Goal: Information Seeking & Learning: Check status

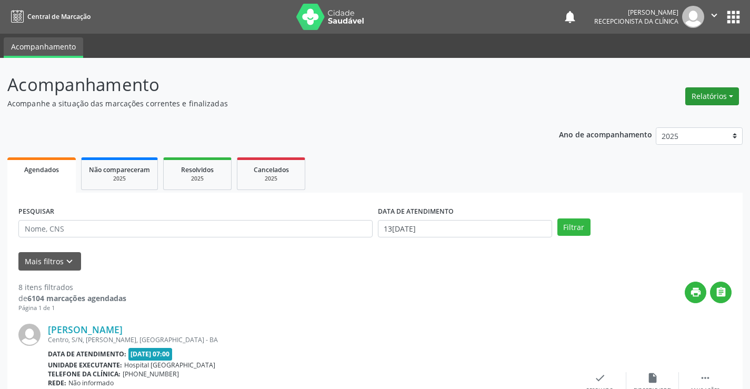
click at [728, 91] on button "Relatórios" at bounding box center [712, 96] width 54 height 18
click at [537, 106] on header "Acompanhamento Acompanhe a situação das marcações correntes e finalizadas Relat…" at bounding box center [374, 90] width 735 height 37
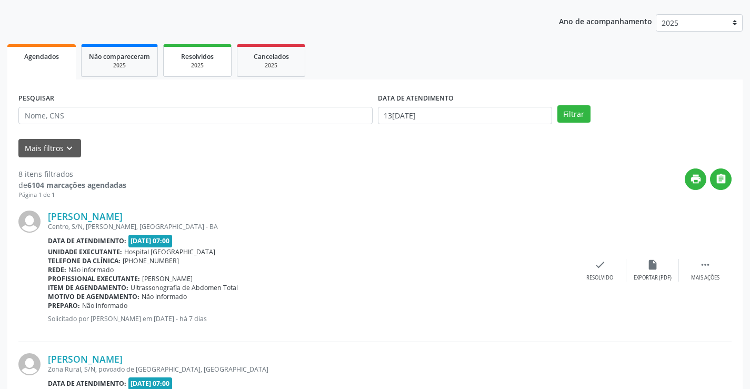
scroll to position [105, 0]
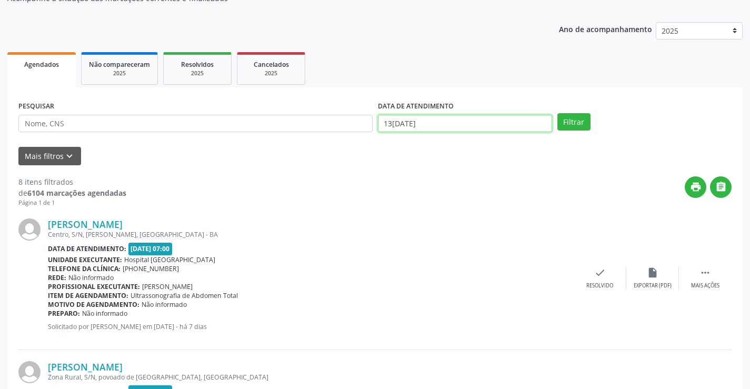
click at [439, 125] on input "13[DATE]" at bounding box center [465, 124] width 174 height 18
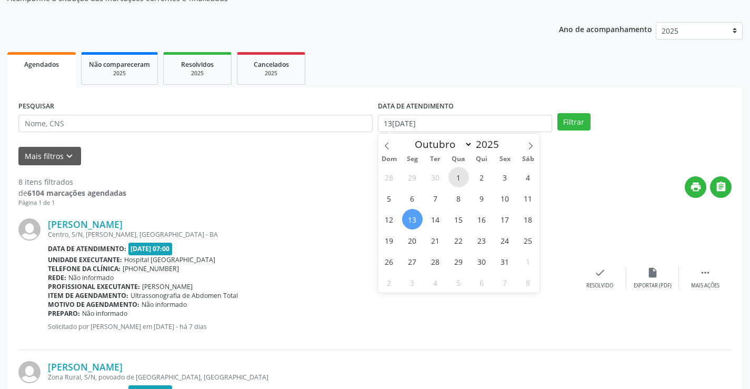
click at [455, 178] on span "1" at bounding box center [458, 177] width 21 height 21
type input "01/10/2025"
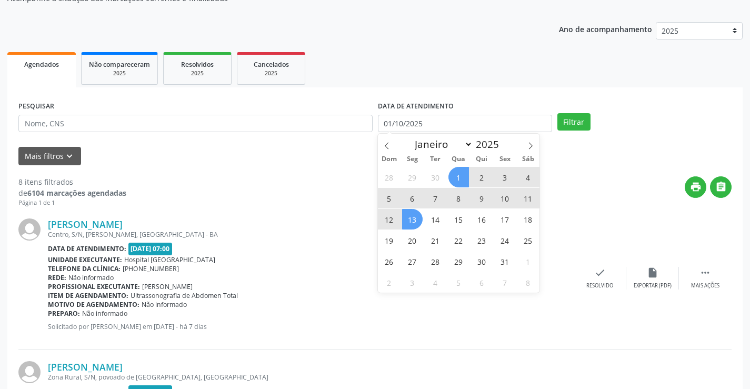
click at [410, 216] on span "13" at bounding box center [412, 219] width 21 height 21
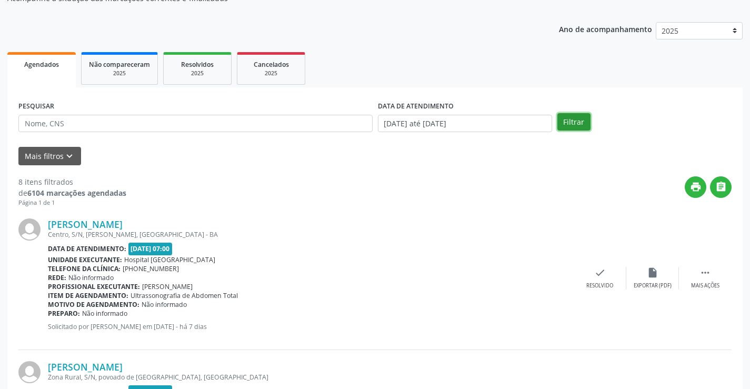
drag, startPoint x: 573, startPoint y: 120, endPoint x: 357, endPoint y: 180, distance: 224.5
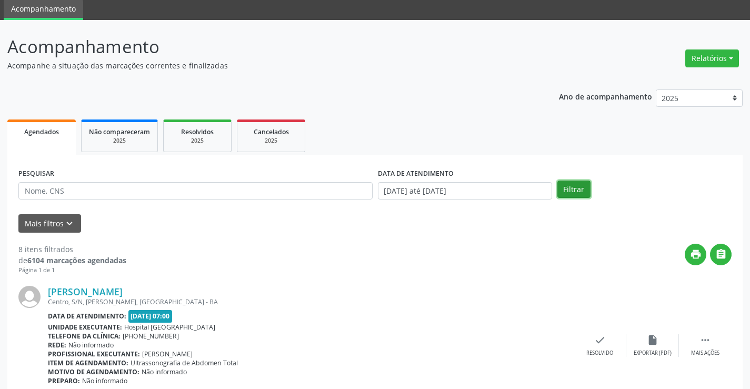
scroll to position [0, 0]
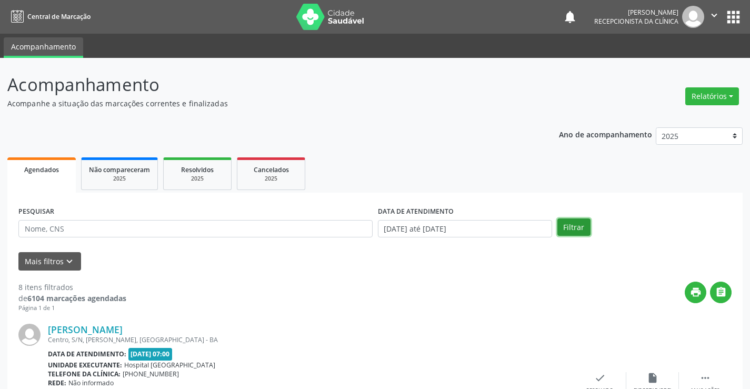
click at [562, 228] on button "Filtrar" at bounding box center [573, 227] width 33 height 18
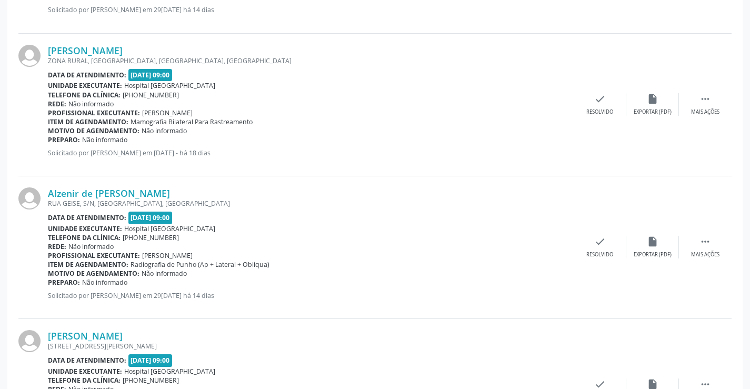
scroll to position [1684, 0]
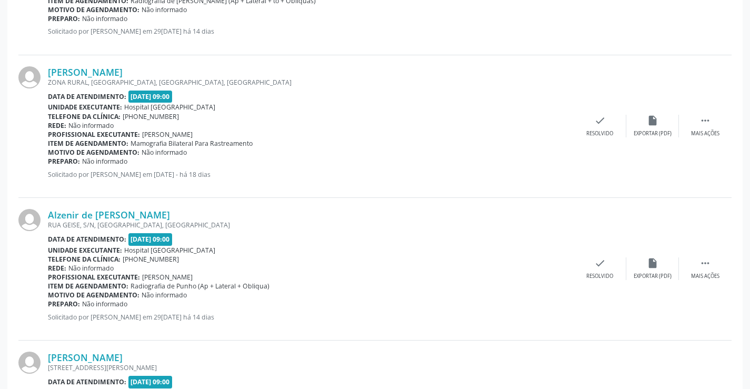
drag, startPoint x: 59, startPoint y: 70, endPoint x: 291, endPoint y: 115, distance: 236.3
click at [291, 115] on div "Telefone da clínica: [PHONE_NUMBER]" at bounding box center [311, 116] width 526 height 9
click at [715, 122] on div " Mais ações" at bounding box center [705, 126] width 53 height 23
click at [556, 126] on div "print Imprimir" at bounding box center [547, 126] width 53 height 23
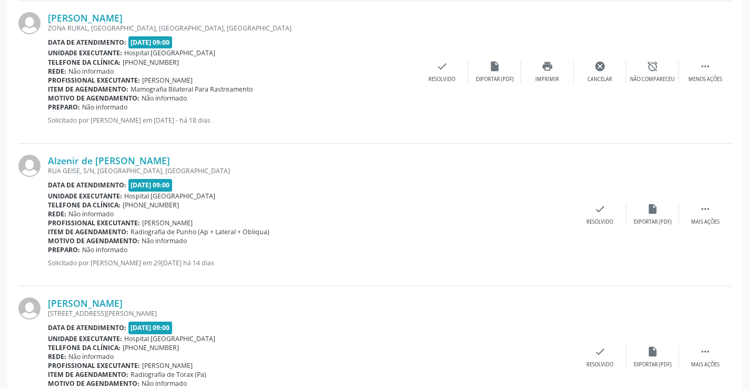
scroll to position [1736, 0]
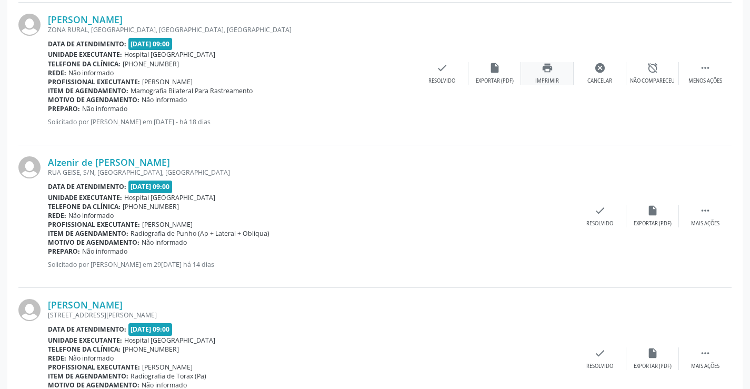
click at [546, 66] on icon "print" at bounding box center [547, 68] width 12 height 12
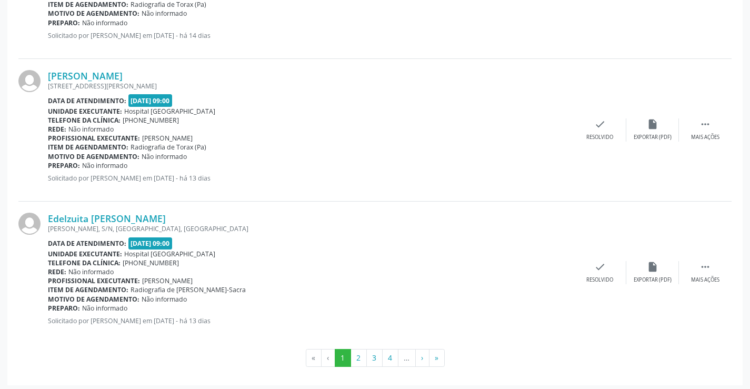
scroll to position [2111, 0]
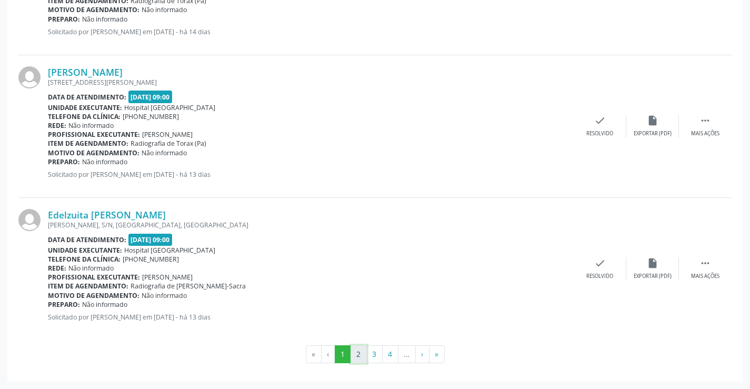
click at [361, 349] on button "2" at bounding box center [358, 354] width 16 height 18
click at [375, 352] on button "3" at bounding box center [374, 354] width 16 height 18
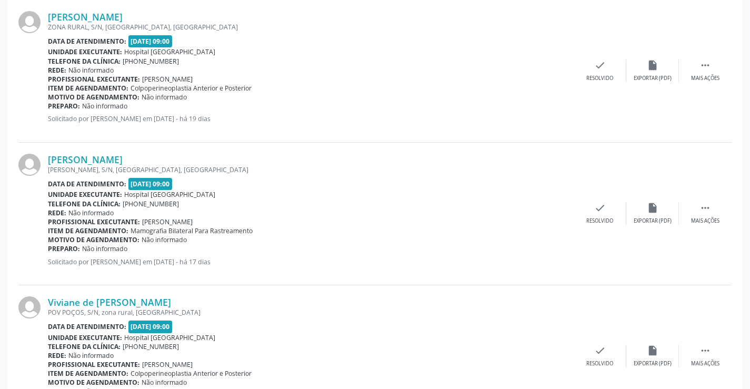
scroll to position [1631, 0]
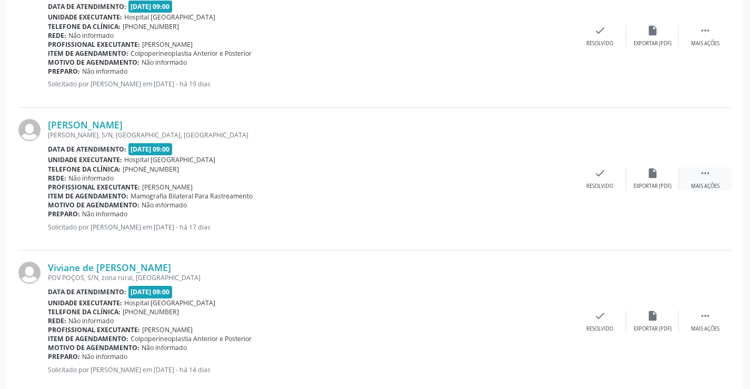
click at [714, 179] on div " Mais ações" at bounding box center [705, 178] width 53 height 23
click at [537, 177] on div "print Imprimir" at bounding box center [547, 178] width 53 height 23
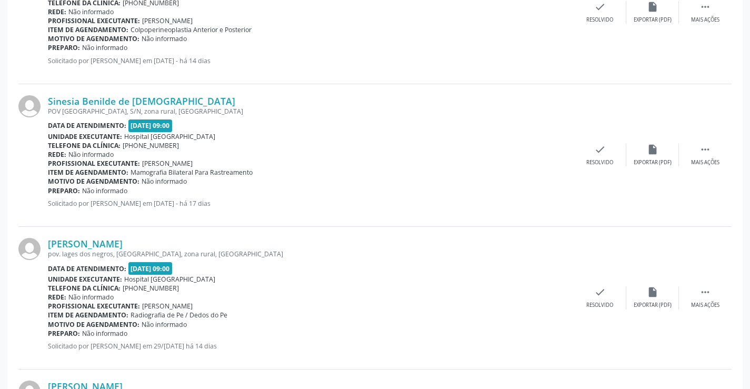
scroll to position [1947, 0]
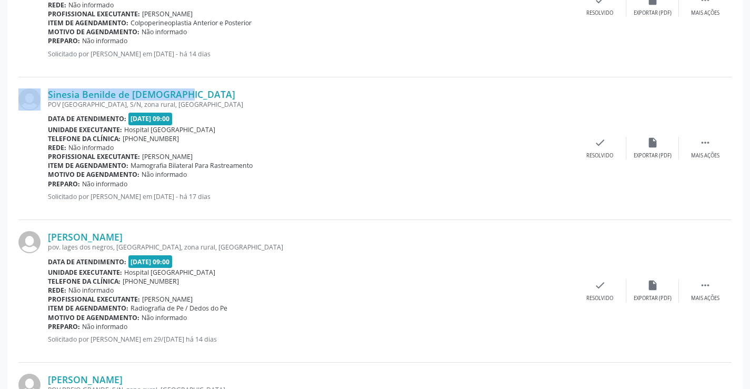
drag, startPoint x: 47, startPoint y: 93, endPoint x: 164, endPoint y: 97, distance: 116.9
click at [164, 97] on div "Sinesia Benilde de [DEMOGRAPHIC_DATA] POV [GEOGRAPHIC_DATA], S/N, zona rural, […" at bounding box center [374, 148] width 713 height 143
copy div "Sinesia Benilde de [DEMOGRAPHIC_DATA]"
click at [709, 151] on div " Mais ações" at bounding box center [705, 148] width 53 height 23
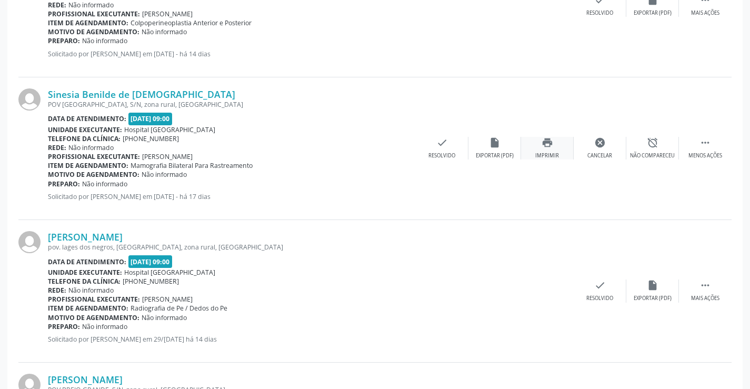
click at [546, 140] on icon "print" at bounding box center [547, 143] width 12 height 12
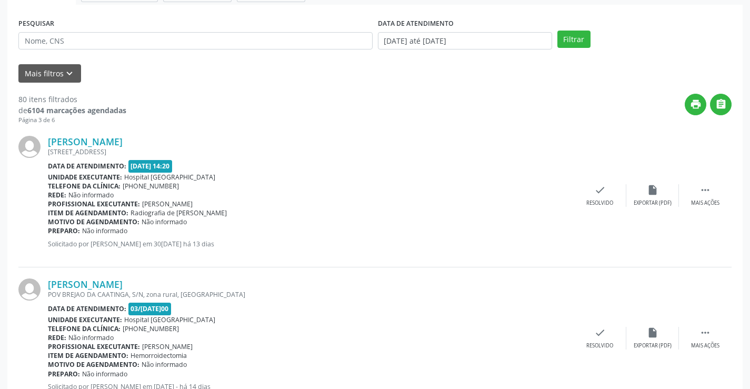
scroll to position [210, 0]
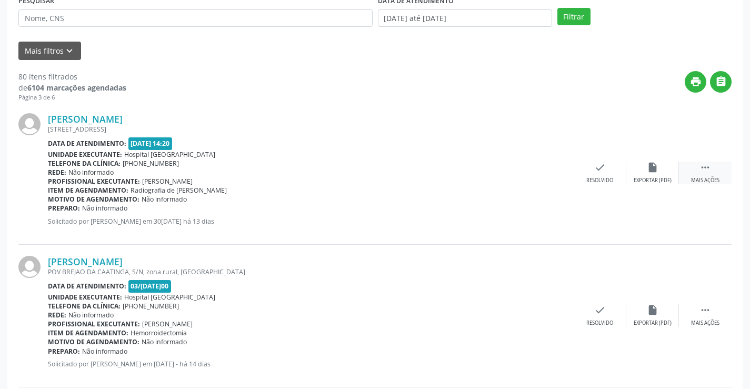
click at [712, 173] on div " Mais ações" at bounding box center [705, 173] width 53 height 23
click at [550, 173] on icon "print" at bounding box center [547, 168] width 12 height 12
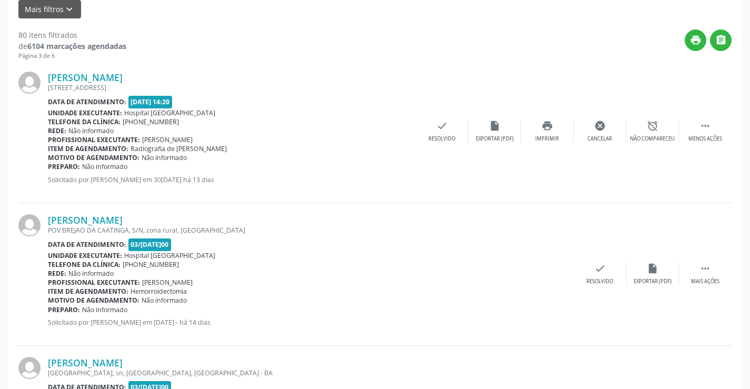
scroll to position [263, 0]
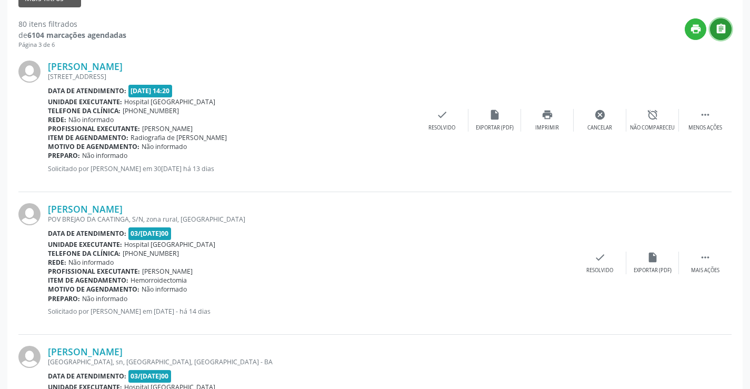
click at [725, 27] on icon "" at bounding box center [721, 29] width 12 height 12
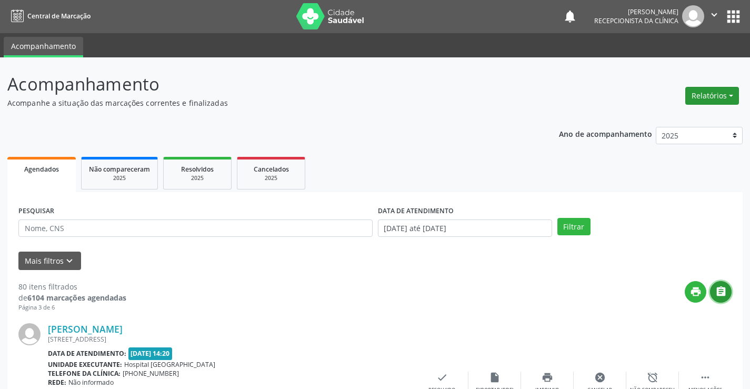
scroll to position [0, 0]
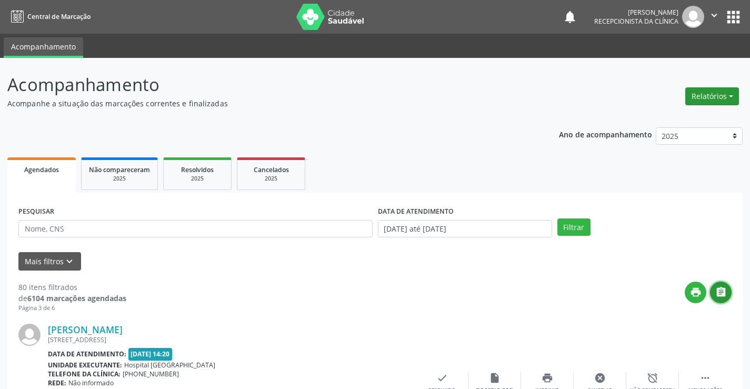
click at [719, 99] on button "Relatórios" at bounding box center [712, 96] width 54 height 18
click at [701, 137] on link "Procedimentos realizados" at bounding box center [682, 133] width 113 height 15
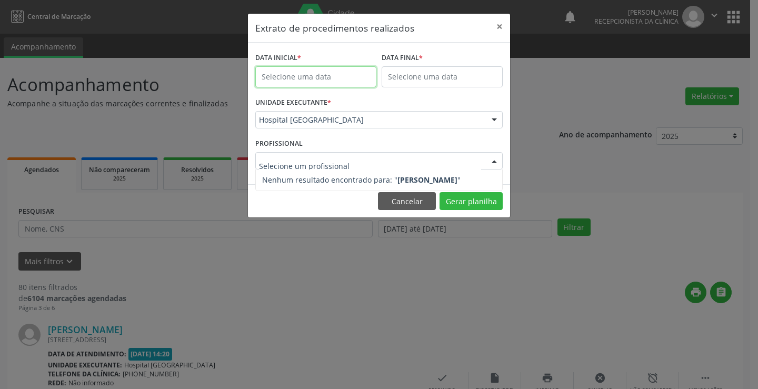
click at [276, 76] on input "text" at bounding box center [315, 76] width 121 height 21
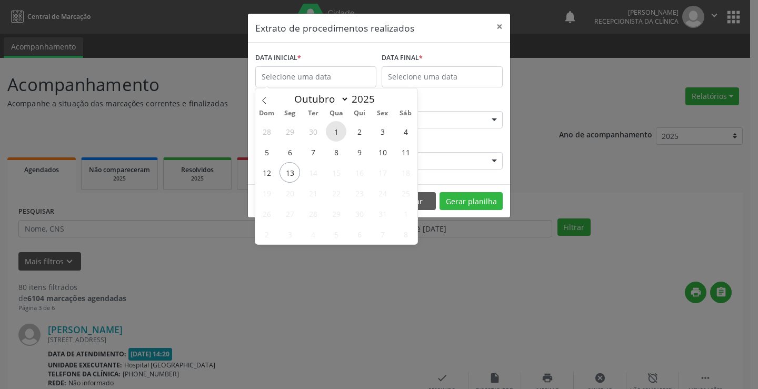
click at [338, 127] on span "1" at bounding box center [336, 131] width 21 height 21
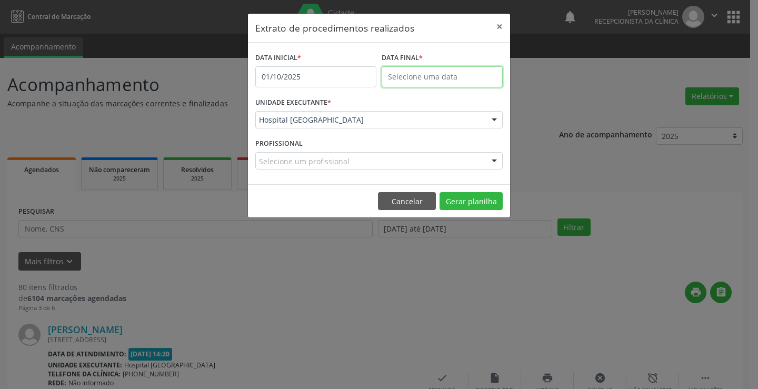
click at [420, 77] on input "text" at bounding box center [441, 76] width 121 height 21
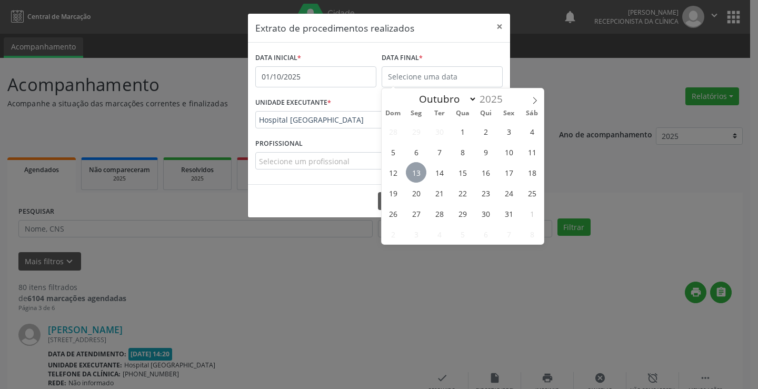
click at [419, 175] on span "13" at bounding box center [416, 172] width 21 height 21
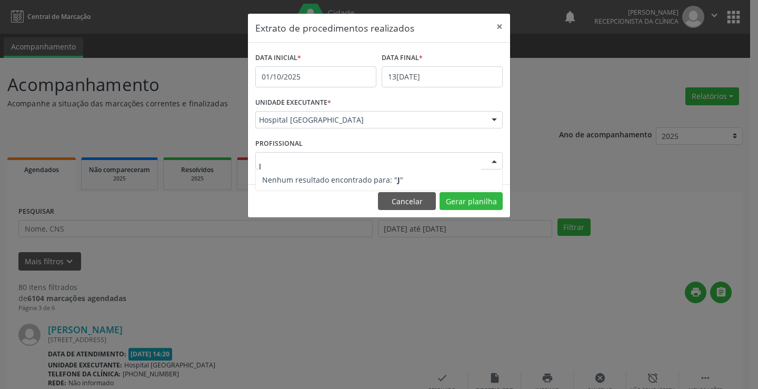
type input "[PERSON_NAME]"
click at [329, 175] on span "Nenhum resultado encontrado para: " JO "" at bounding box center [361, 180] width 198 height 10
drag, startPoint x: 309, startPoint y: 164, endPoint x: 208, endPoint y: 168, distance: 101.6
click at [208, 168] on div "Extrato de procedimentos realizados × DATA INICIAL * 01/[DATE] DATA FINAL * 13/…" at bounding box center [379, 194] width 758 height 389
click at [498, 156] on div at bounding box center [494, 162] width 16 height 18
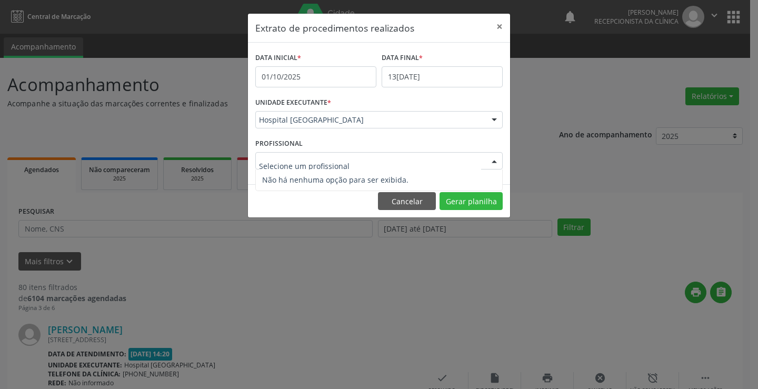
click at [496, 156] on div at bounding box center [494, 162] width 16 height 18
type input "J"
type input "ME"
click at [306, 154] on div at bounding box center [378, 161] width 247 height 18
click at [310, 160] on input "text" at bounding box center [370, 166] width 222 height 21
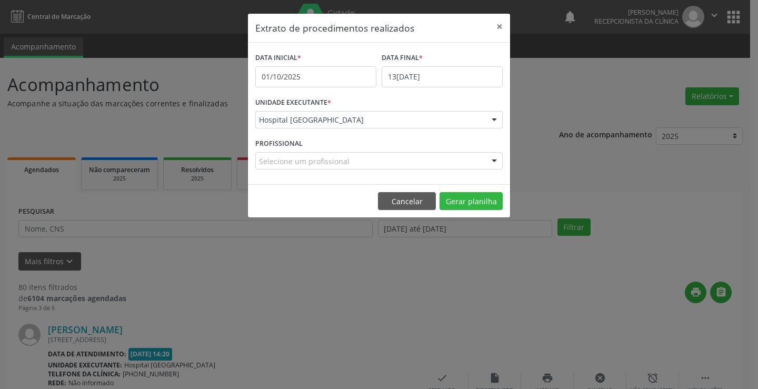
click at [496, 158] on div at bounding box center [494, 162] width 16 height 18
click at [496, 157] on div at bounding box center [494, 162] width 16 height 18
click at [297, 164] on input "text" at bounding box center [370, 166] width 222 height 21
drag, startPoint x: 293, startPoint y: 185, endPoint x: 294, endPoint y: 180, distance: 5.4
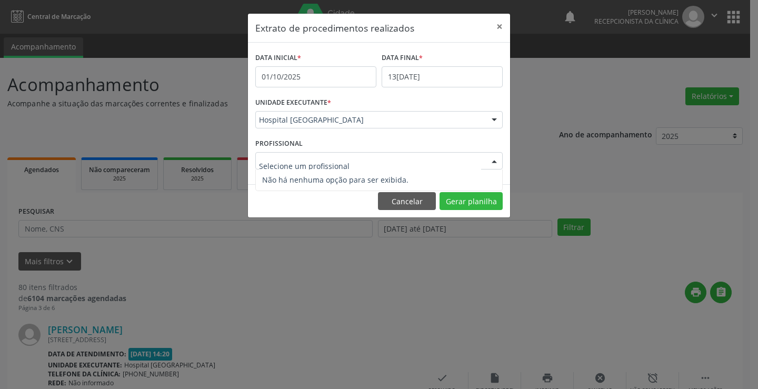
click at [293, 184] on span "Não há nenhuma opção para ser exibida." at bounding box center [379, 179] width 246 height 21
click at [295, 178] on span "Não há nenhuma opção para ser exibida." at bounding box center [379, 179] width 246 height 21
click at [295, 177] on span "Não há nenhuma opção para ser exibida." at bounding box center [379, 179] width 246 height 21
drag, startPoint x: 302, startPoint y: 163, endPoint x: 307, endPoint y: 155, distance: 9.9
click at [303, 159] on input "text" at bounding box center [370, 166] width 222 height 21
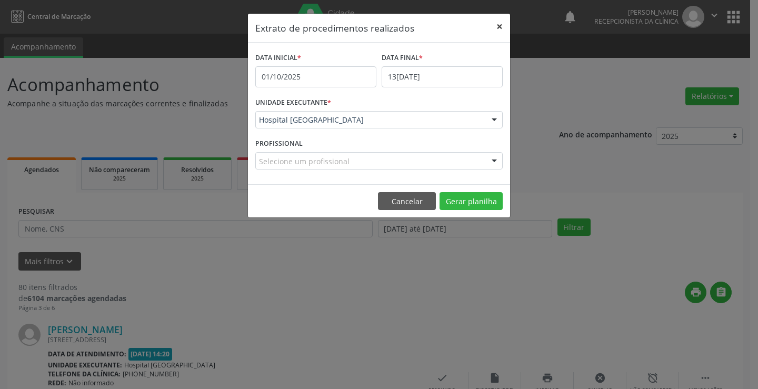
click at [498, 22] on button "×" at bounding box center [499, 27] width 21 height 26
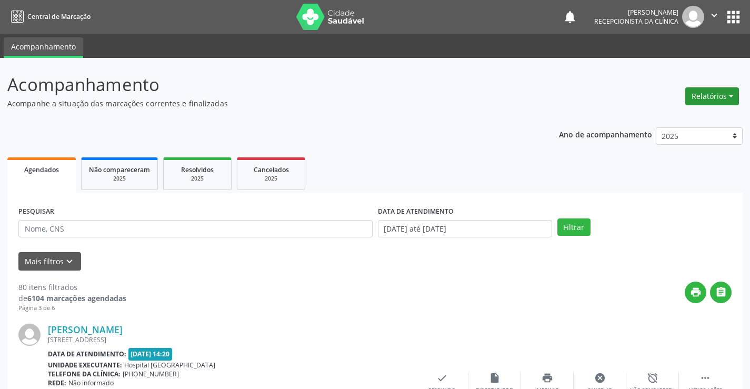
click at [723, 92] on button "Relatórios" at bounding box center [712, 96] width 54 height 18
click at [677, 136] on link "Procedimentos realizados" at bounding box center [682, 133] width 113 height 15
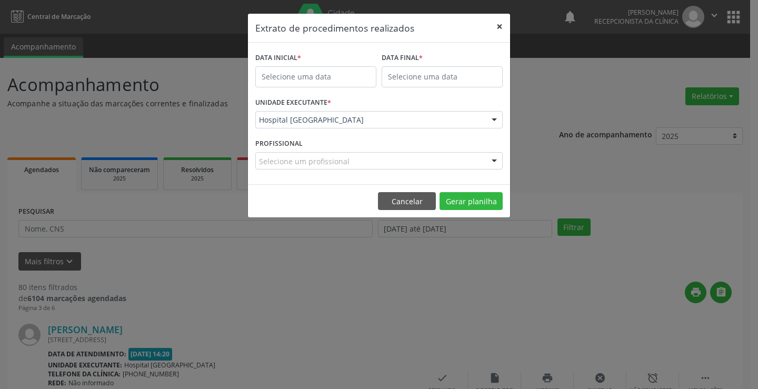
click at [499, 27] on button "×" at bounding box center [499, 27] width 21 height 26
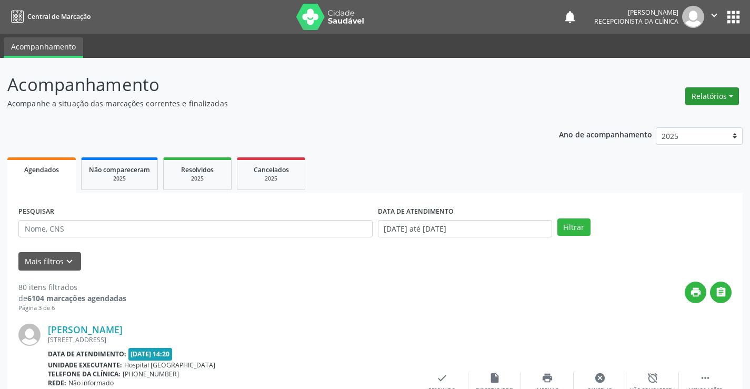
click at [699, 98] on button "Relatórios" at bounding box center [712, 96] width 54 height 18
drag, startPoint x: 660, startPoint y: 157, endPoint x: 666, endPoint y: 137, distance: 20.3
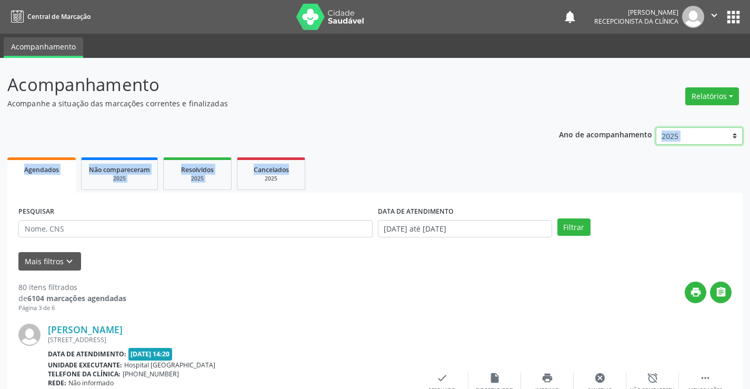
click at [700, 135] on select "2025 2024 2023" at bounding box center [699, 136] width 87 height 18
click at [727, 94] on button "Relatórios" at bounding box center [712, 96] width 54 height 18
click at [700, 136] on link "Procedimentos realizados" at bounding box center [682, 133] width 113 height 15
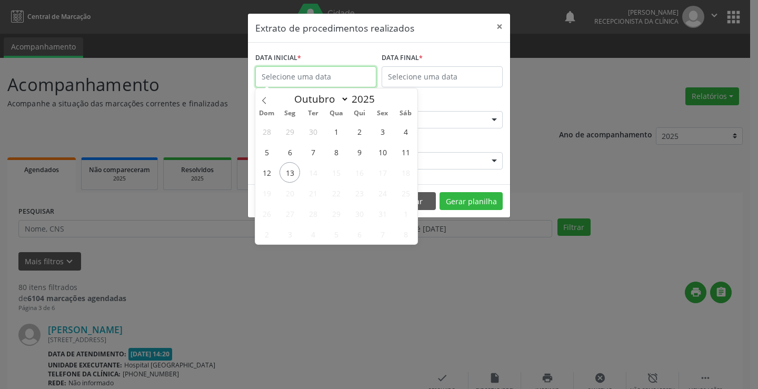
click at [318, 80] on input "text" at bounding box center [315, 76] width 121 height 21
drag, startPoint x: 516, startPoint y: 139, endPoint x: 495, endPoint y: 142, distance: 21.1
click at [509, 138] on div "Extrato de procedimentos realizados × DATA INICIAL * DATA FINAL * UNIDADE EXECU…" at bounding box center [379, 194] width 758 height 389
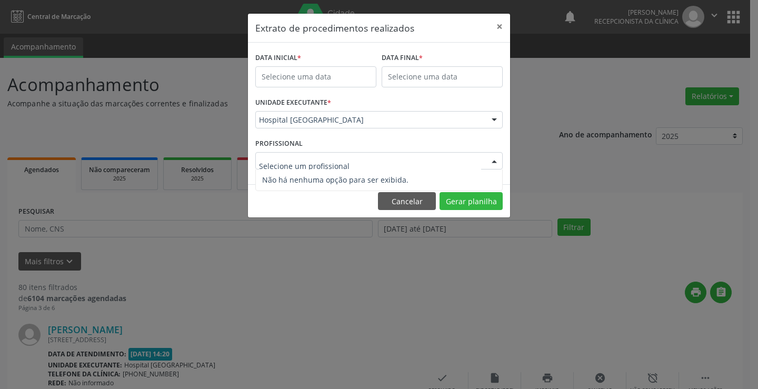
click at [485, 161] on div "Nenhum resultado encontrado para: " " Não há nenhuma opção para ser exibida." at bounding box center [378, 161] width 247 height 18
click at [539, 78] on div "Extrato de procedimentos realizados × DATA INICIAL * DATA FINAL * UNIDADE EXECU…" at bounding box center [379, 194] width 758 height 389
click at [496, 31] on button "×" at bounding box center [499, 27] width 21 height 26
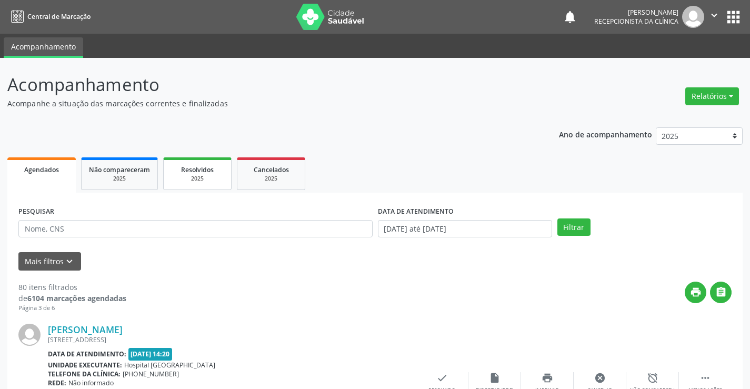
click at [195, 169] on span "Resolvidos" at bounding box center [197, 169] width 33 height 9
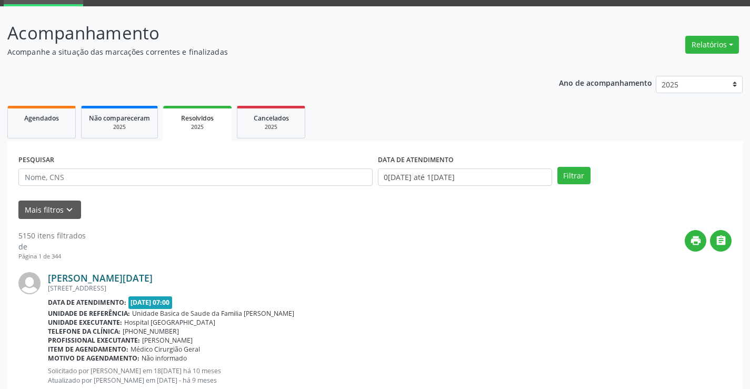
scroll to position [105, 0]
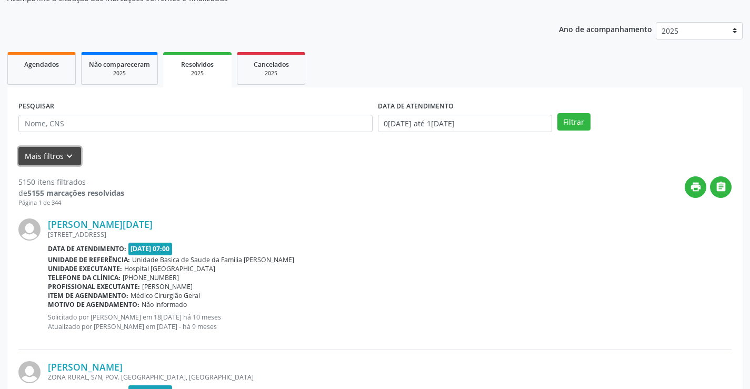
click at [73, 161] on icon "keyboard_arrow_down" at bounding box center [70, 156] width 12 height 12
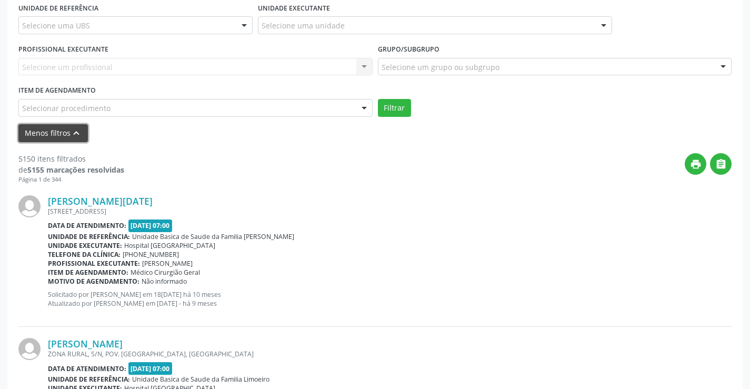
scroll to position [263, 0]
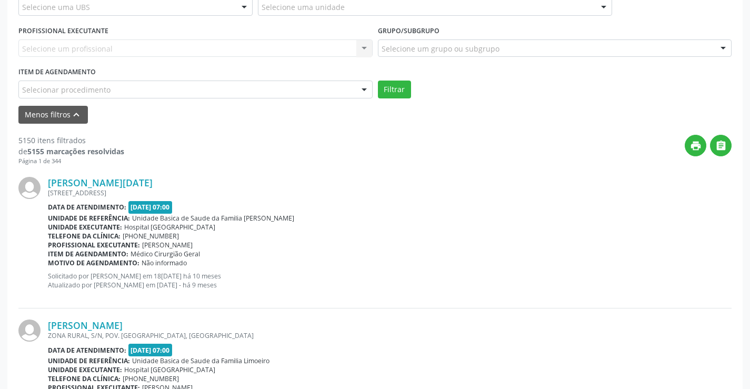
click at [67, 115] on button "Menos filtros keyboard_arrow_up" at bounding box center [52, 115] width 69 height 18
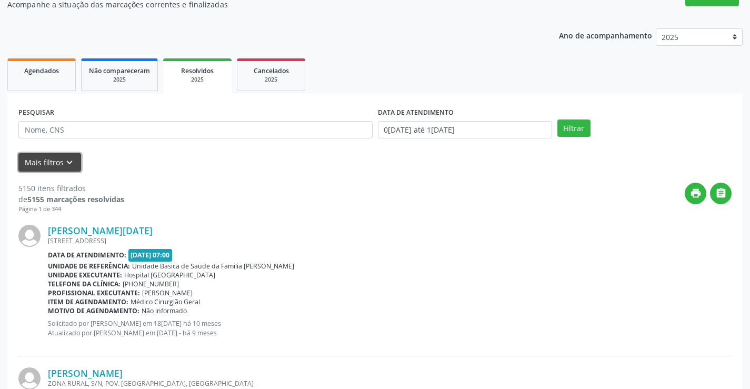
scroll to position [105, 0]
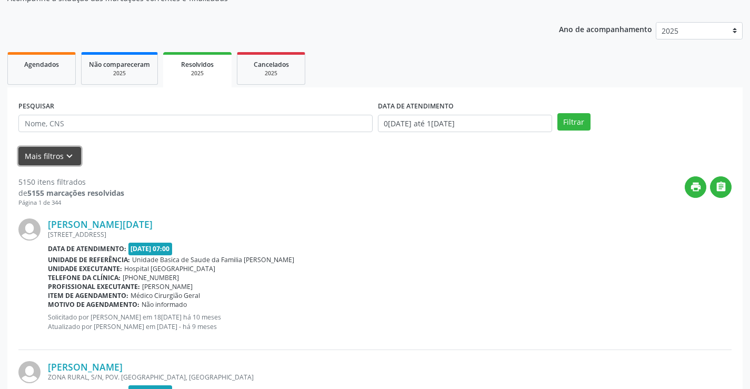
click at [61, 155] on button "Mais filtros keyboard_arrow_down" at bounding box center [49, 156] width 63 height 18
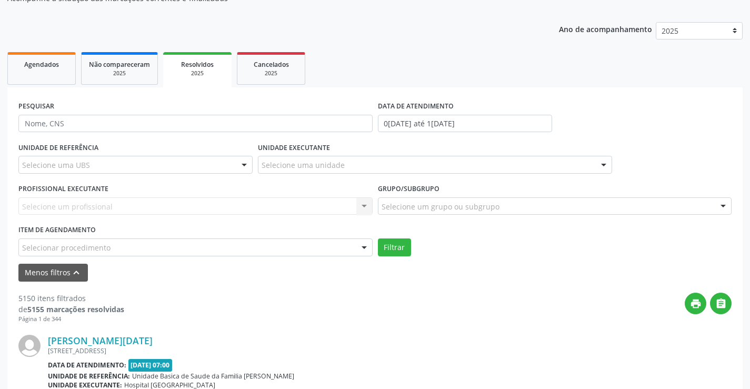
click at [122, 164] on div "Selecione uma UBS" at bounding box center [135, 165] width 234 height 18
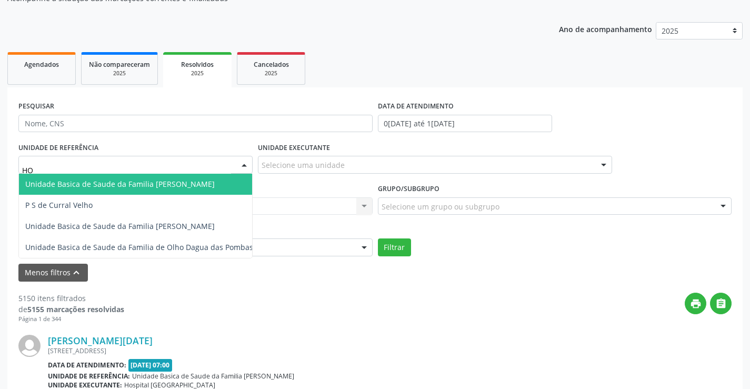
type input "H"
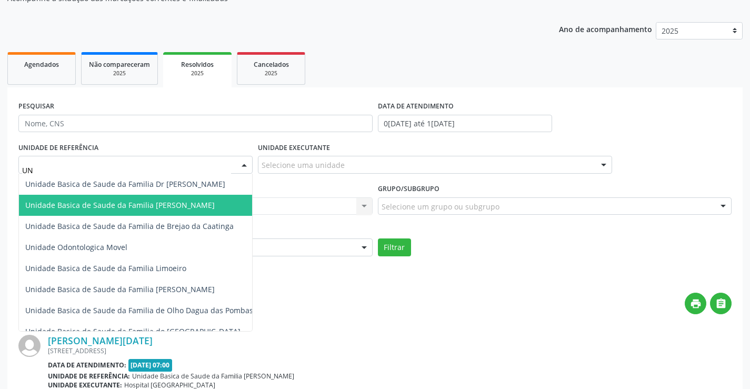
type input "U"
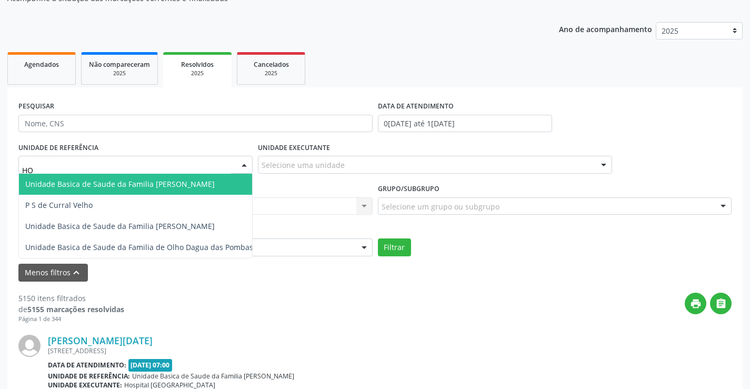
type input "H"
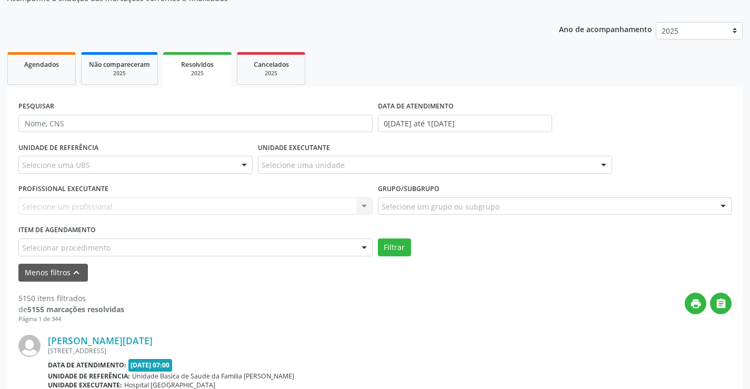
click at [336, 188] on div "PROFISSIONAL EXECUTANTE Selecione um profissional Nenhum resultado encontrado p…" at bounding box center [195, 201] width 359 height 41
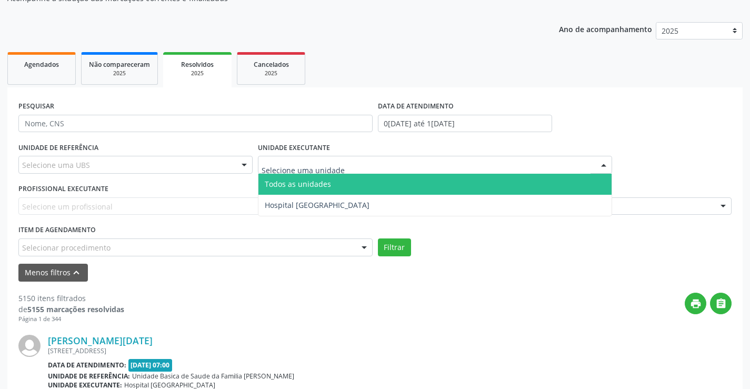
click at [342, 168] on div at bounding box center [435, 165] width 354 height 18
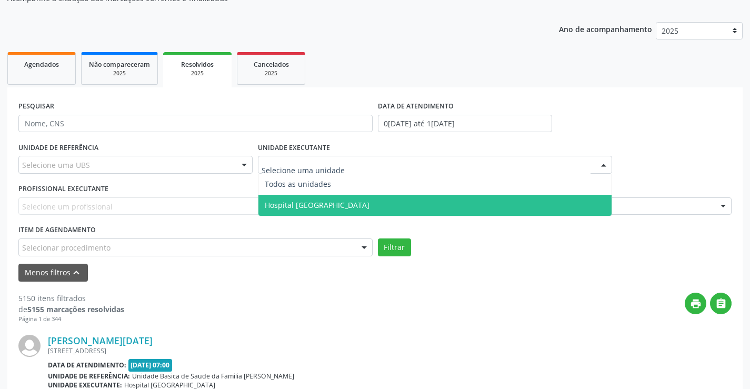
click at [337, 196] on span "Hospital [GEOGRAPHIC_DATA]" at bounding box center [434, 205] width 353 height 21
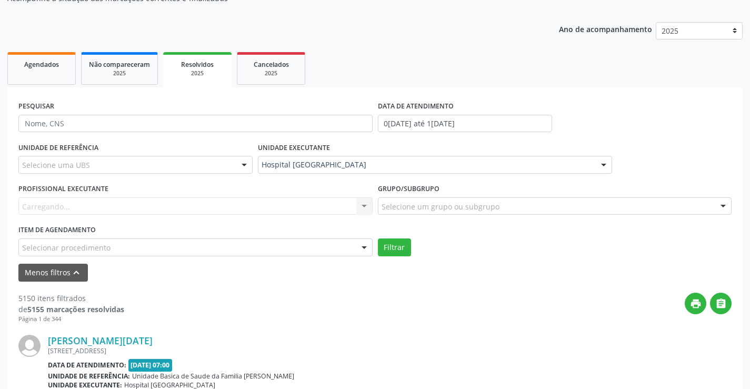
click at [92, 211] on div "Carregando... Nenhum resultado encontrado para: " " Não há nenhuma opção para s…" at bounding box center [195, 206] width 354 height 18
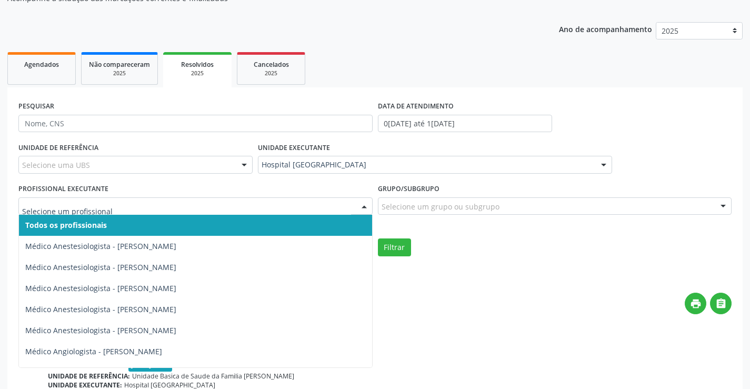
drag, startPoint x: 96, startPoint y: 206, endPoint x: 277, endPoint y: 199, distance: 181.1
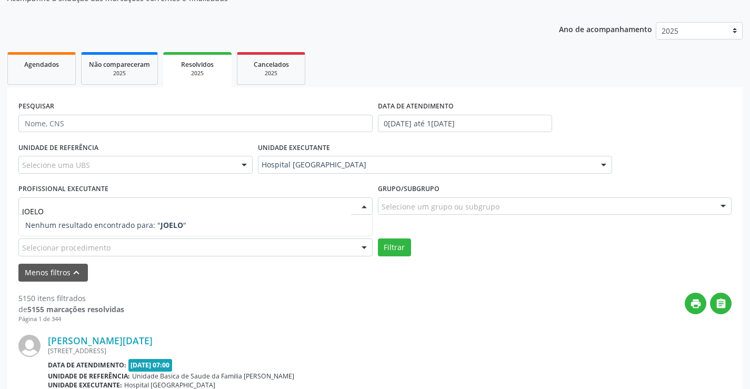
type input "[PERSON_NAME]"
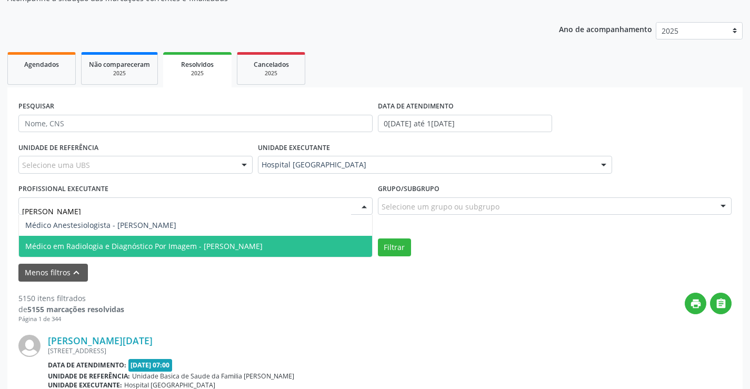
click at [104, 248] on span "Médico em Radiologia e Diagnóstico Por Imagem - [PERSON_NAME]" at bounding box center [143, 246] width 237 height 10
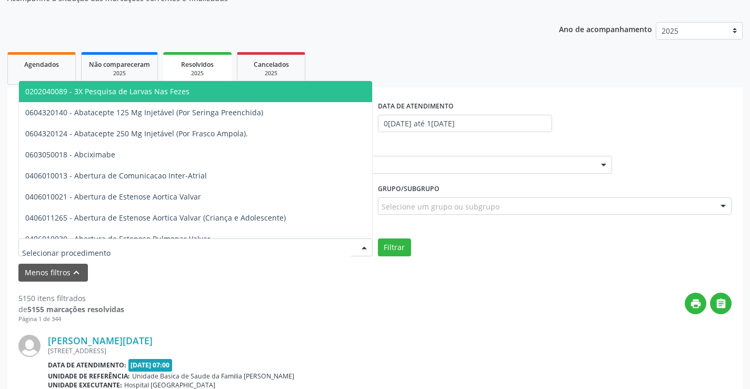
click at [104, 243] on input "text" at bounding box center [186, 252] width 329 height 21
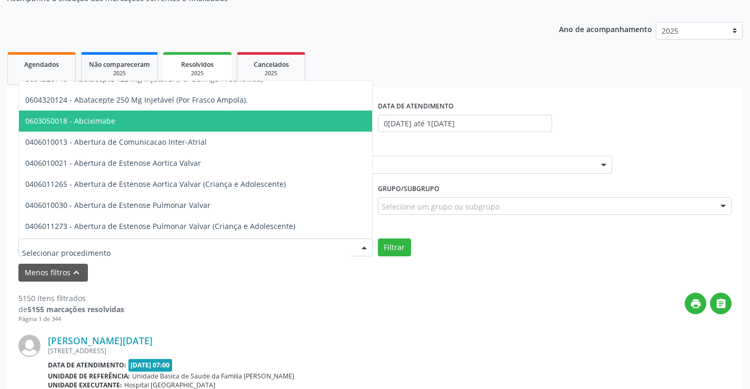
scroll to position [53, 0]
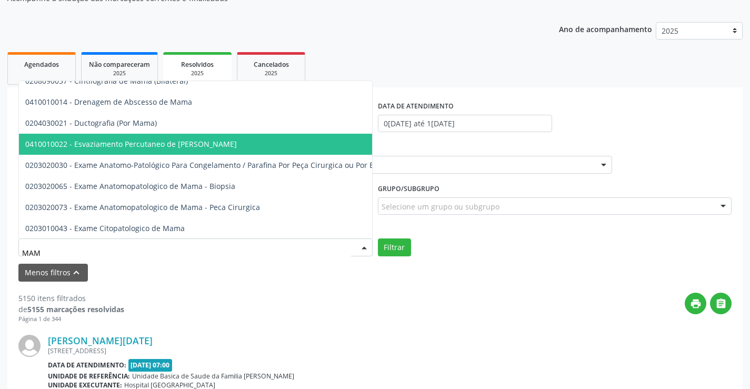
type input "MAMO"
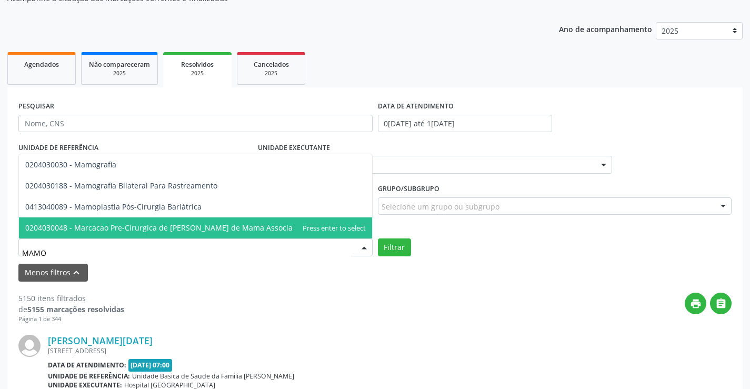
scroll to position [0, 0]
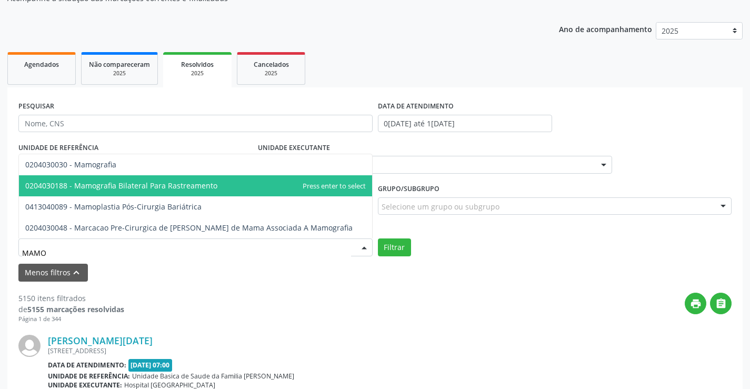
click at [142, 185] on span "0204030188 - Mamografia Bilateral Para Rastreamento" at bounding box center [121, 185] width 192 height 10
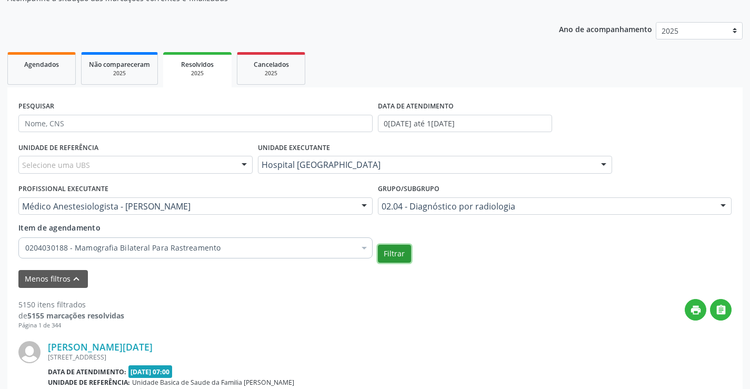
click at [395, 250] on button "Filtrar" at bounding box center [394, 254] width 33 height 18
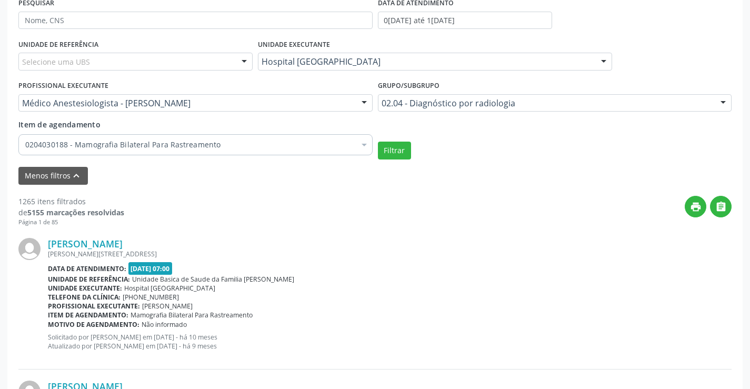
scroll to position [53, 0]
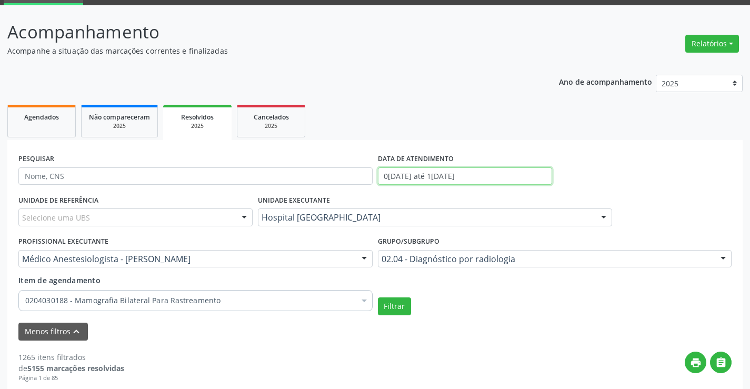
click at [398, 176] on input "0[DATE] até 1[DATE]" at bounding box center [465, 176] width 174 height 18
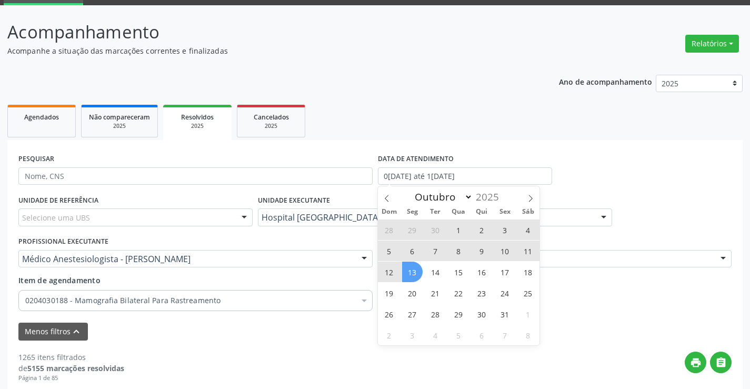
click at [460, 226] on span "1" at bounding box center [458, 229] width 21 height 21
type input "01/10/2025"
click at [416, 271] on span "13" at bounding box center [412, 271] width 21 height 21
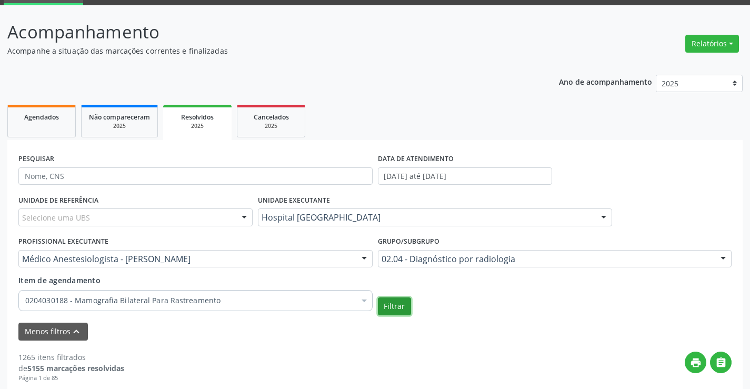
click at [392, 309] on button "Filtrar" at bounding box center [394, 306] width 33 height 18
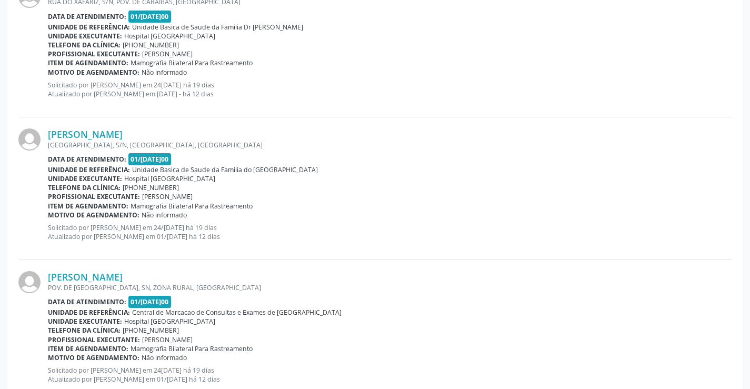
scroll to position [287, 0]
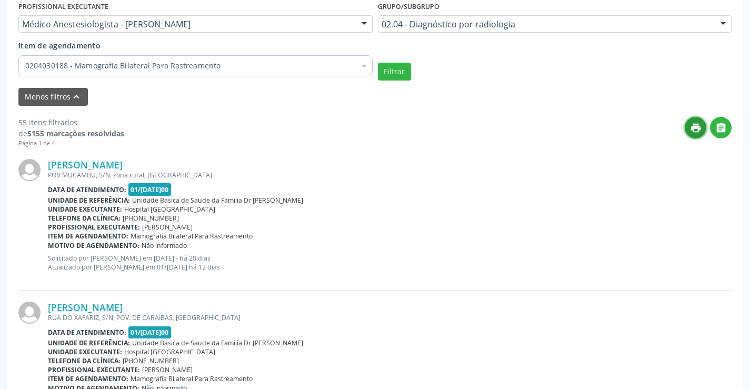
click at [694, 134] on button "print" at bounding box center [695, 128] width 22 height 22
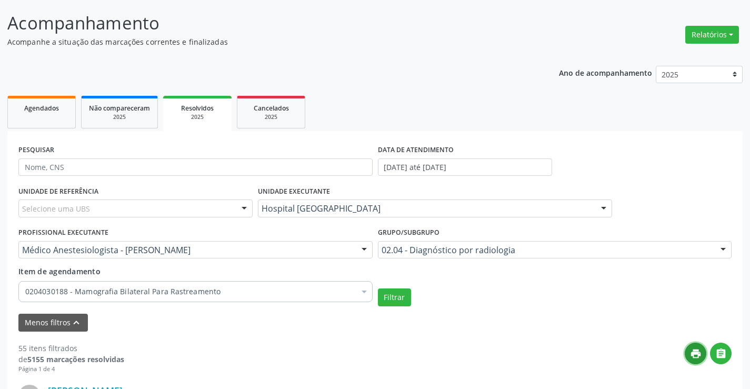
scroll to position [0, 0]
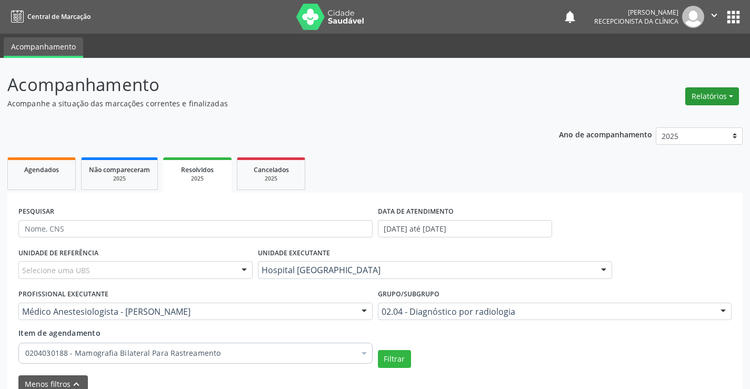
click at [724, 89] on button "Relatórios" at bounding box center [712, 96] width 54 height 18
